Goal: Transaction & Acquisition: Download file/media

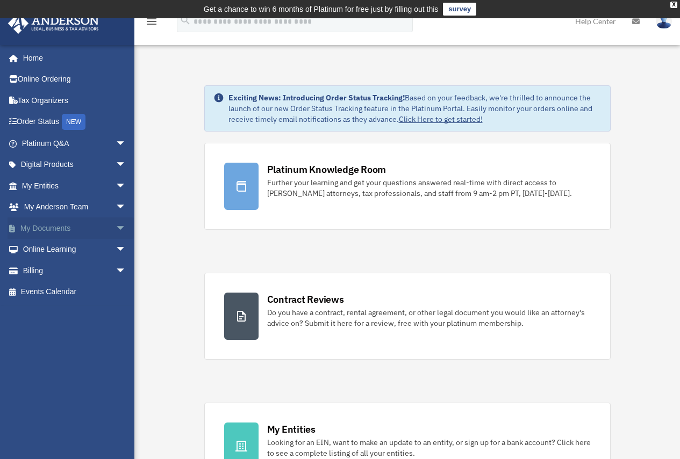
click at [71, 225] on link "My Documents arrow_drop_down" at bounding box center [75, 228] width 135 height 21
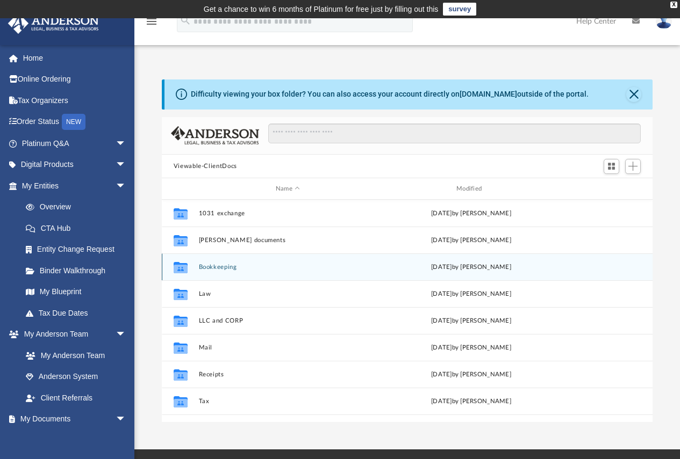
scroll to position [236, 483]
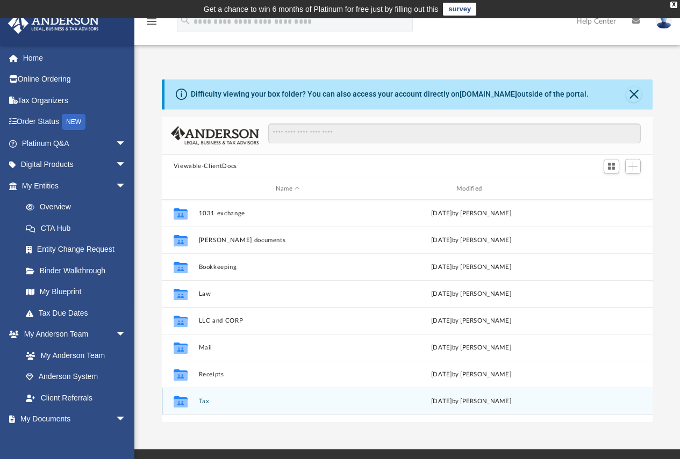
click at [206, 404] on button "Tax" at bounding box center [287, 401] width 178 height 7
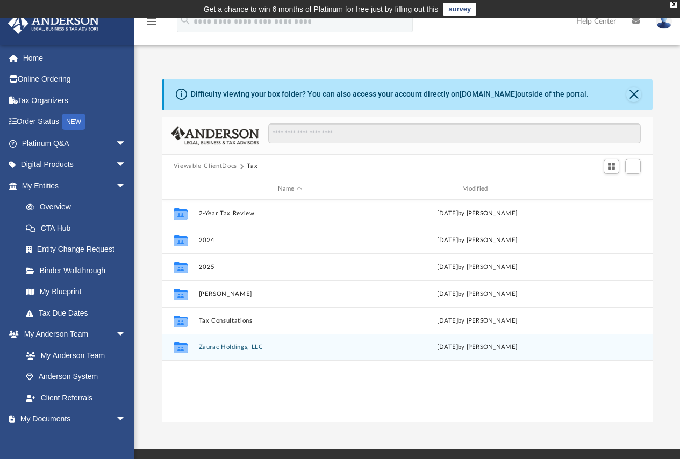
click at [224, 344] on button "Zaurac Holdings, LLC" at bounding box center [289, 347] width 183 height 7
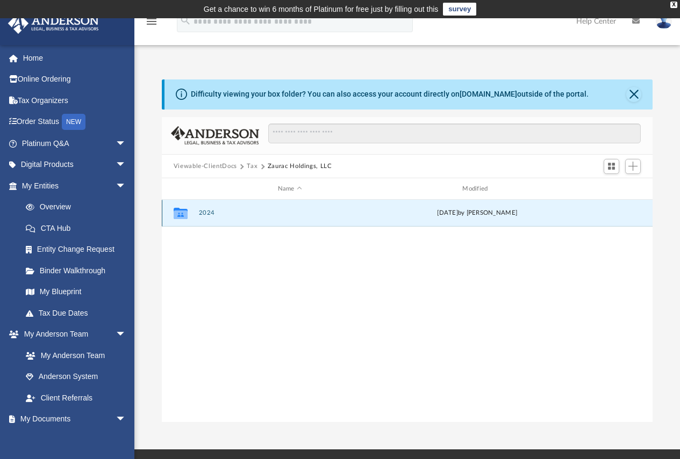
click at [199, 213] on button "2024" at bounding box center [289, 213] width 183 height 7
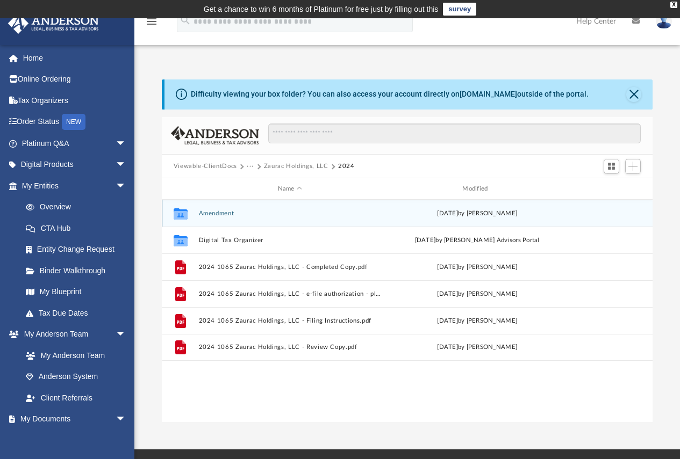
click at [219, 214] on button "Amendment" at bounding box center [289, 213] width 183 height 7
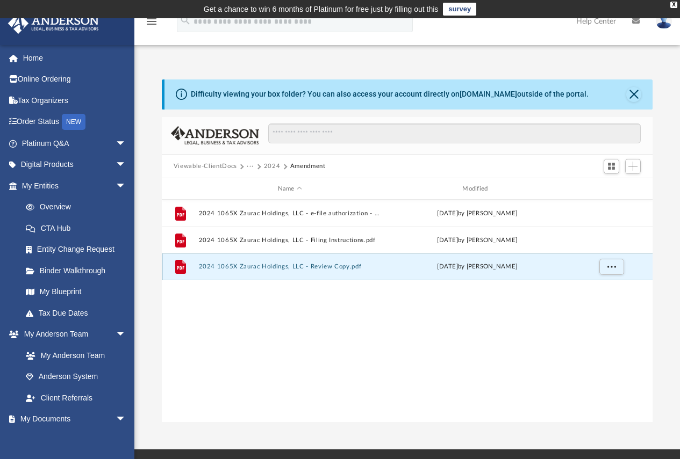
click at [306, 267] on button "2024 1065X Zaurac Holdings, LLC - Review Copy.pdf" at bounding box center [289, 267] width 183 height 7
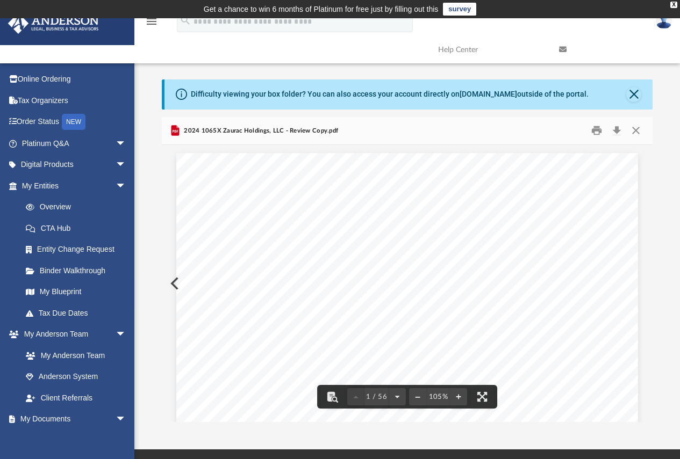
scroll to position [54, 0]
click at [617, 129] on button "Download" at bounding box center [616, 131] width 19 height 17
